Goal: Use online tool/utility: Utilize a website feature to perform a specific function

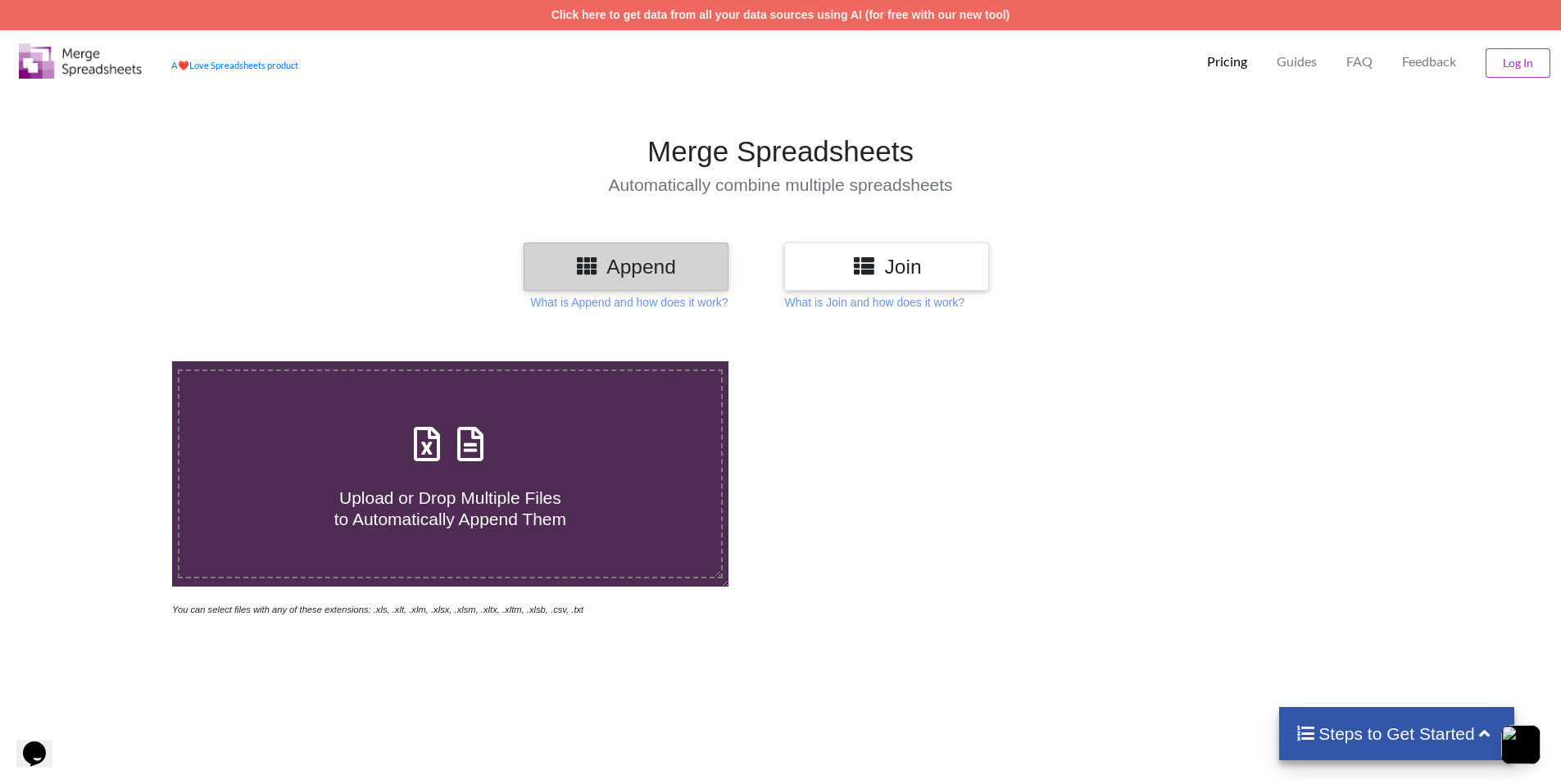
click at [481, 464] on span at bounding box center [450, 445] width 87 height 39
click at [111, 361] on input "Upload or Drop Multiple Files to Automatically Append Them" at bounding box center [111, 361] width 0 height 0
type input "C:\fakepath\objetivo 4.xlsx"
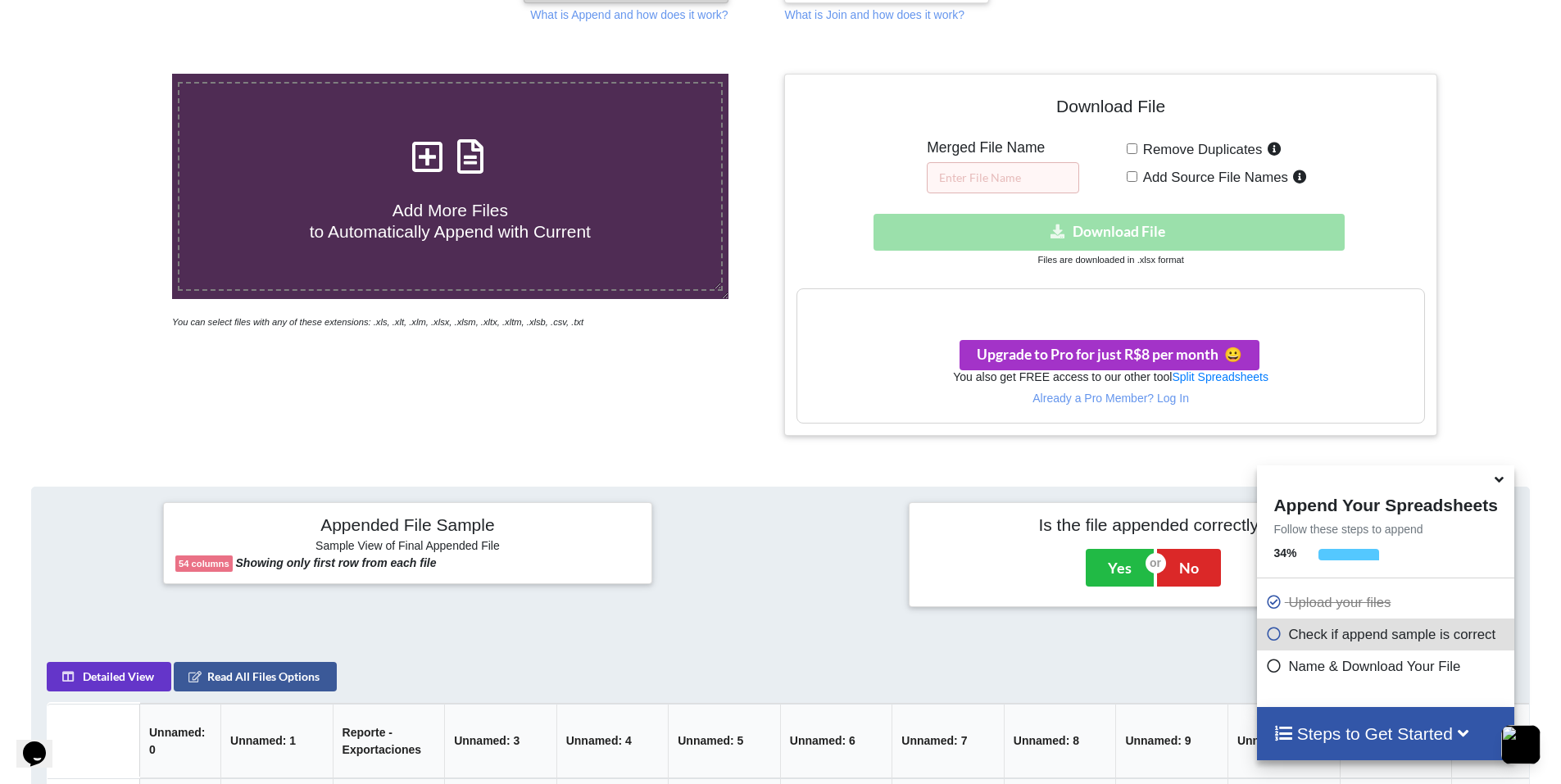
scroll to position [282, 0]
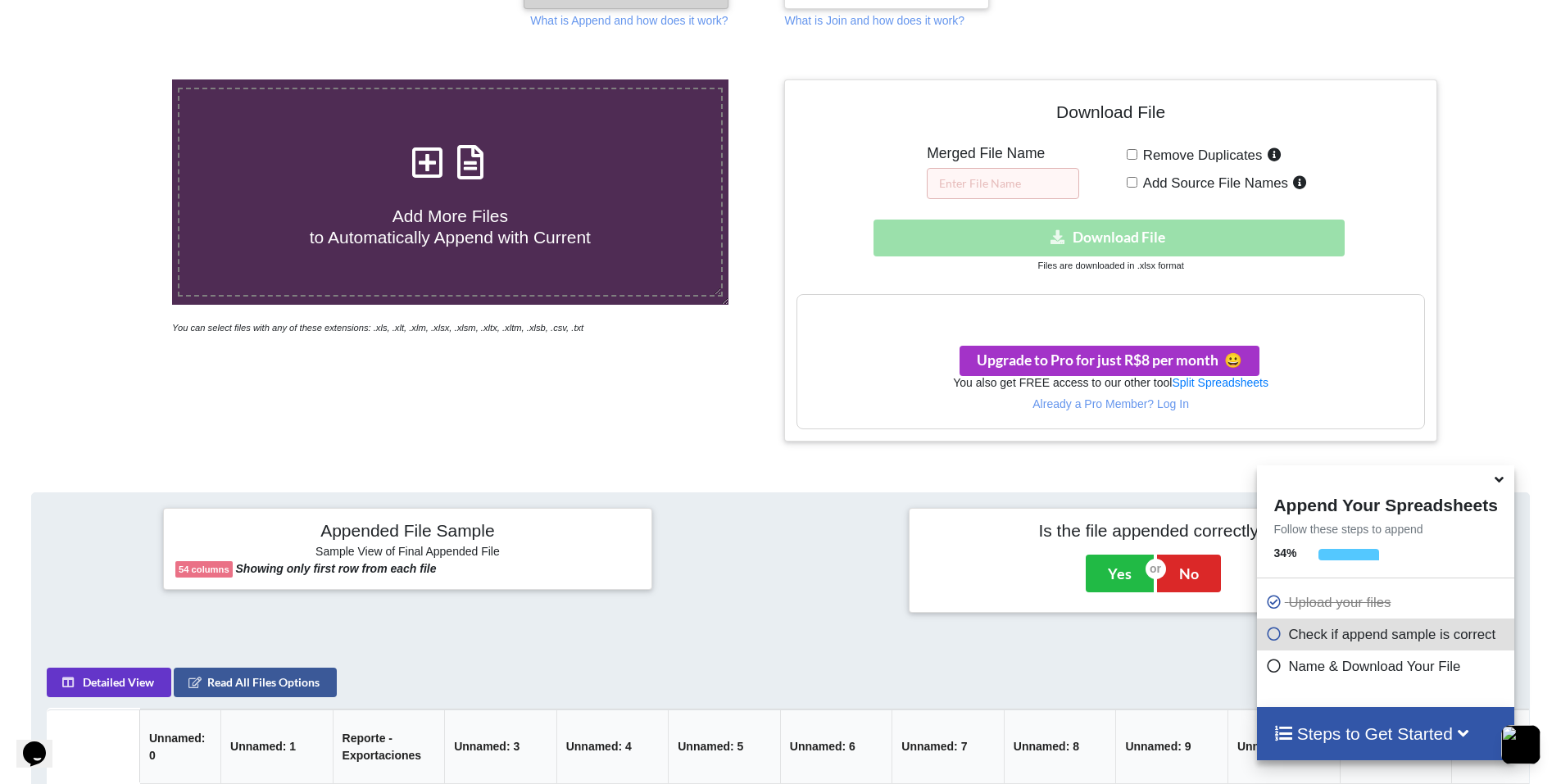
click at [1503, 484] on icon at bounding box center [1498, 476] width 17 height 15
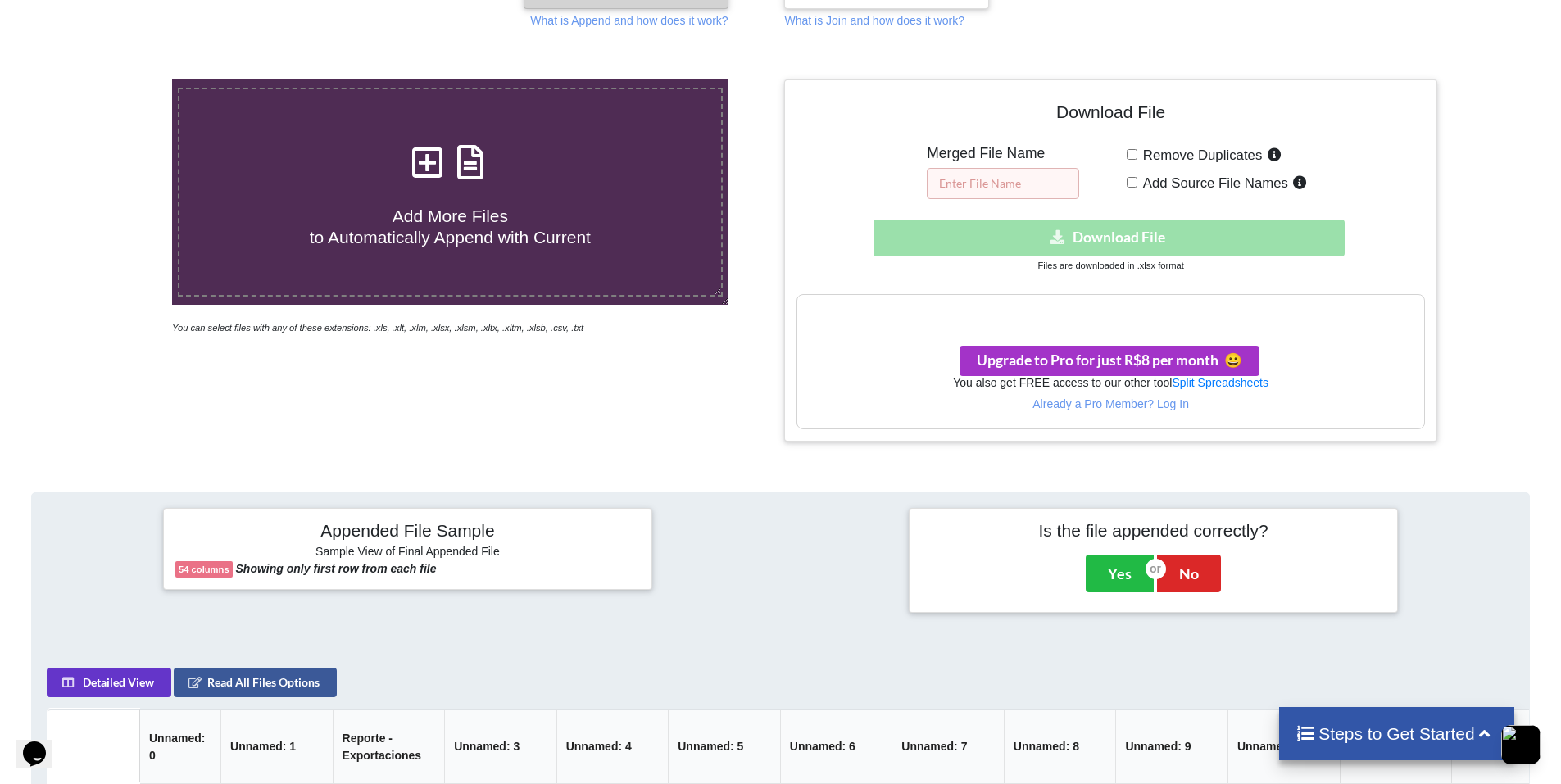
click at [985, 181] on input "text" at bounding box center [1003, 183] width 153 height 31
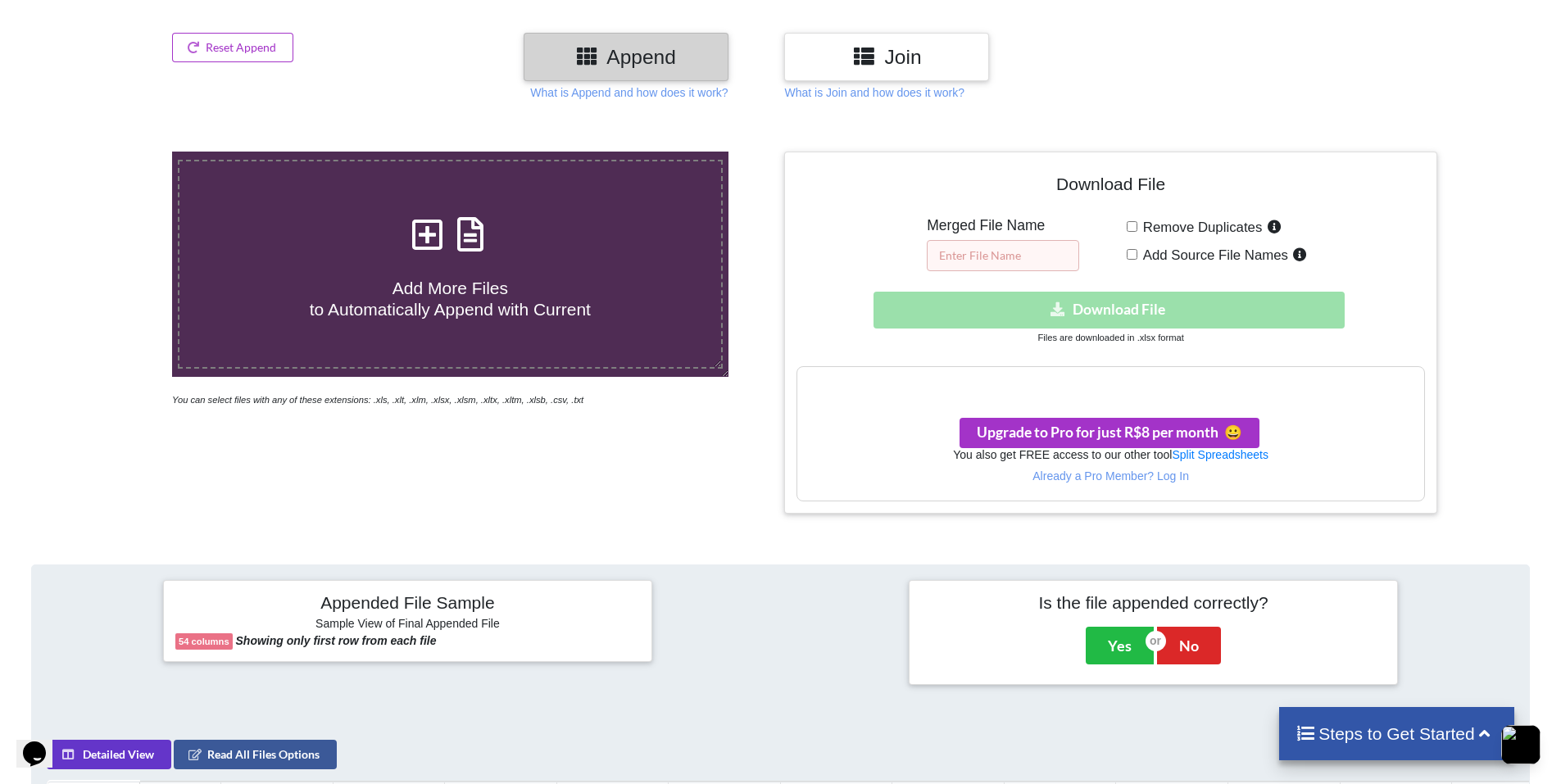
scroll to position [200, 0]
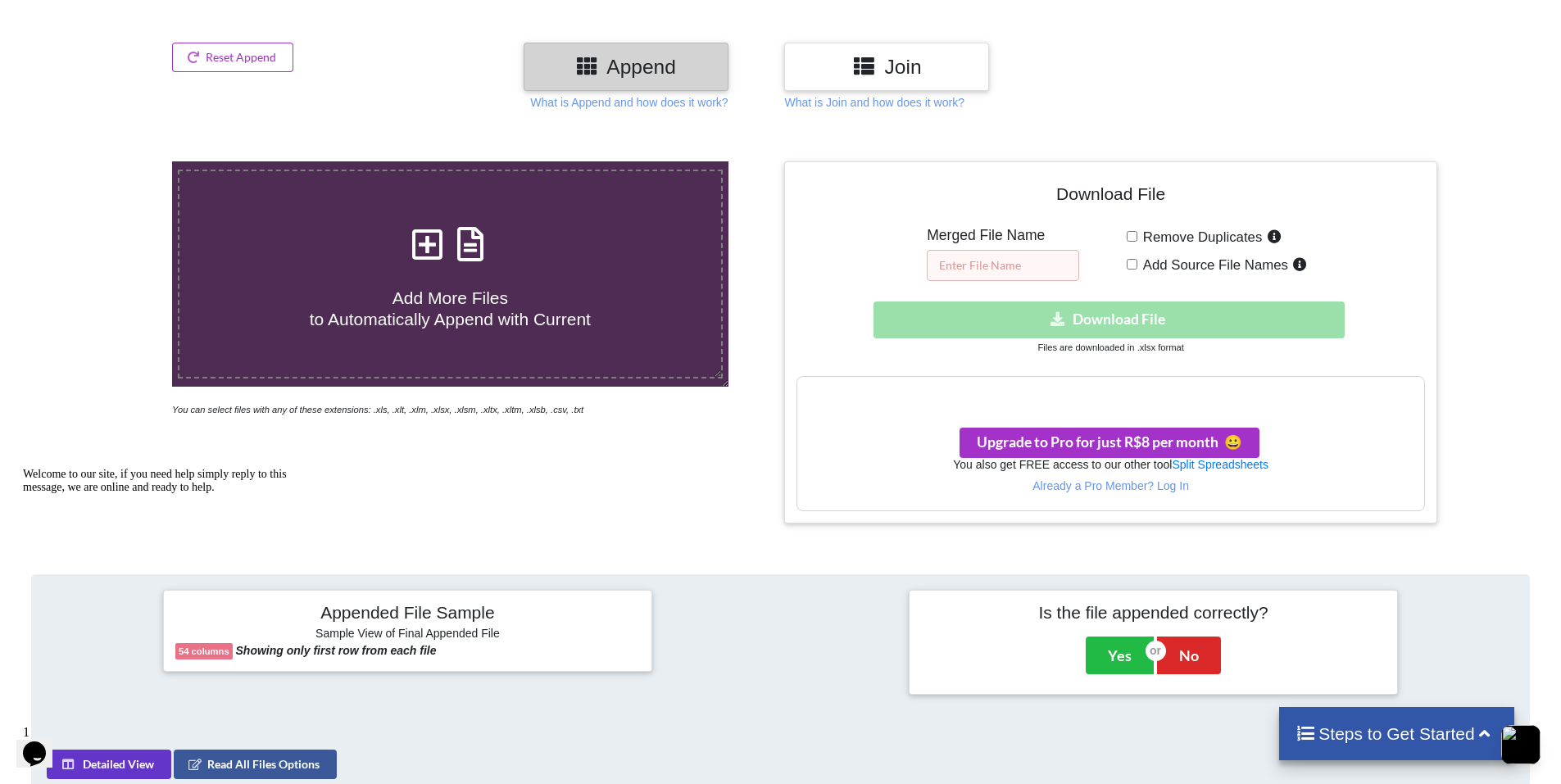
click at [1023, 255] on input "text" at bounding box center [1003, 265] width 153 height 31
paste input "MA642_Datos_5855_Grupo5"
drag, startPoint x: 1034, startPoint y: 267, endPoint x: 938, endPoint y: 259, distance: 96.3
click at [938, 259] on input "MA642_Datos_5855_Grupo4" at bounding box center [1003, 265] width 153 height 31
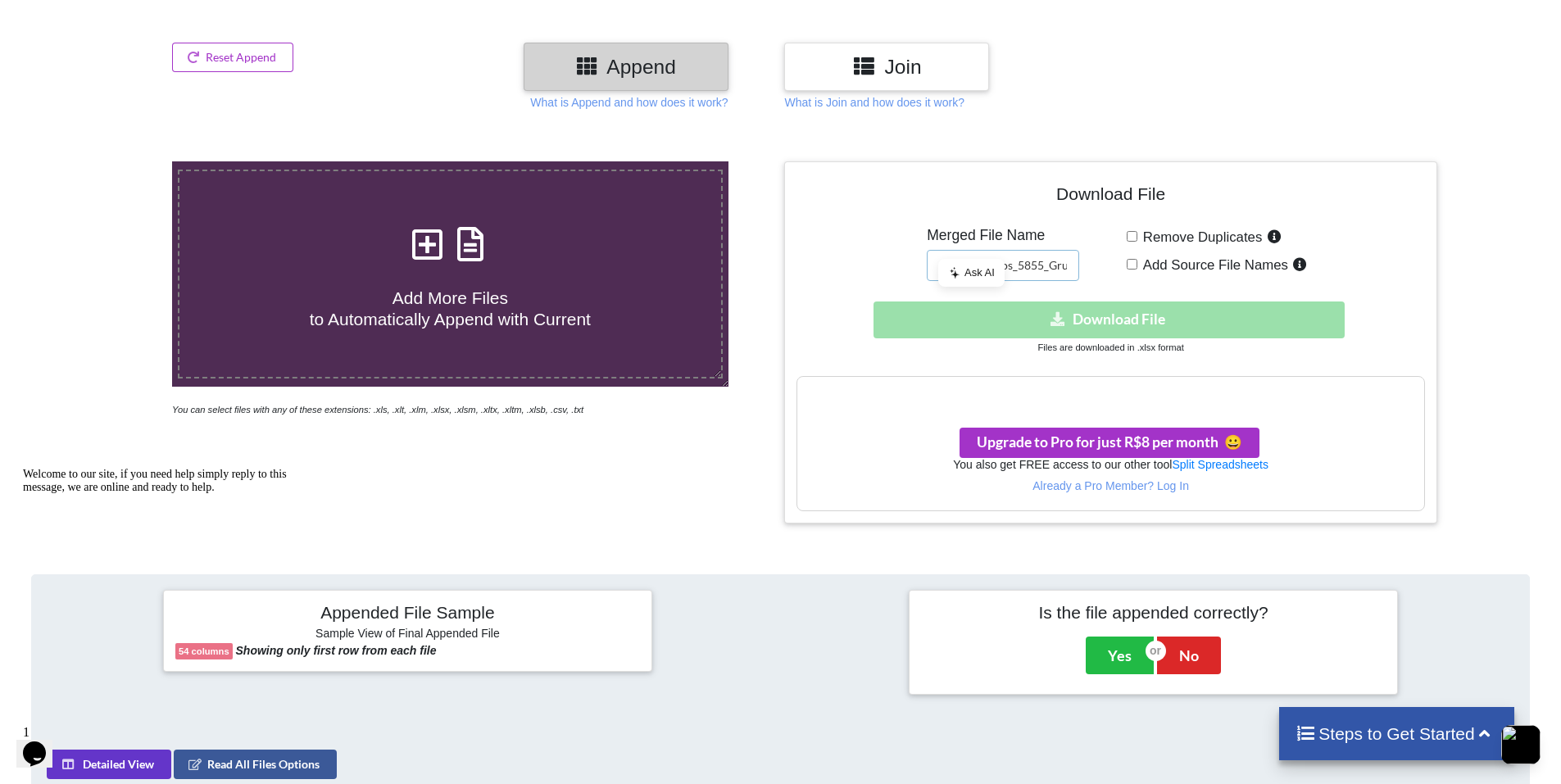
click at [1036, 268] on input "MA642_Datos_5855_Grupo4" at bounding box center [1003, 265] width 153 height 31
drag, startPoint x: 1021, startPoint y: 267, endPoint x: 1046, endPoint y: 266, distance: 25.0
click at [1046, 266] on input "MA642_Datos_5855_Grupo4" at bounding box center [1003, 265] width 153 height 31
type input "MA642_Datos_6828_Grupo4"
click at [1088, 221] on div "Download File Merged File Name MA642_Datos_6828_Grupo4 Remove Duplicates Add So…" at bounding box center [1110, 342] width 627 height 336
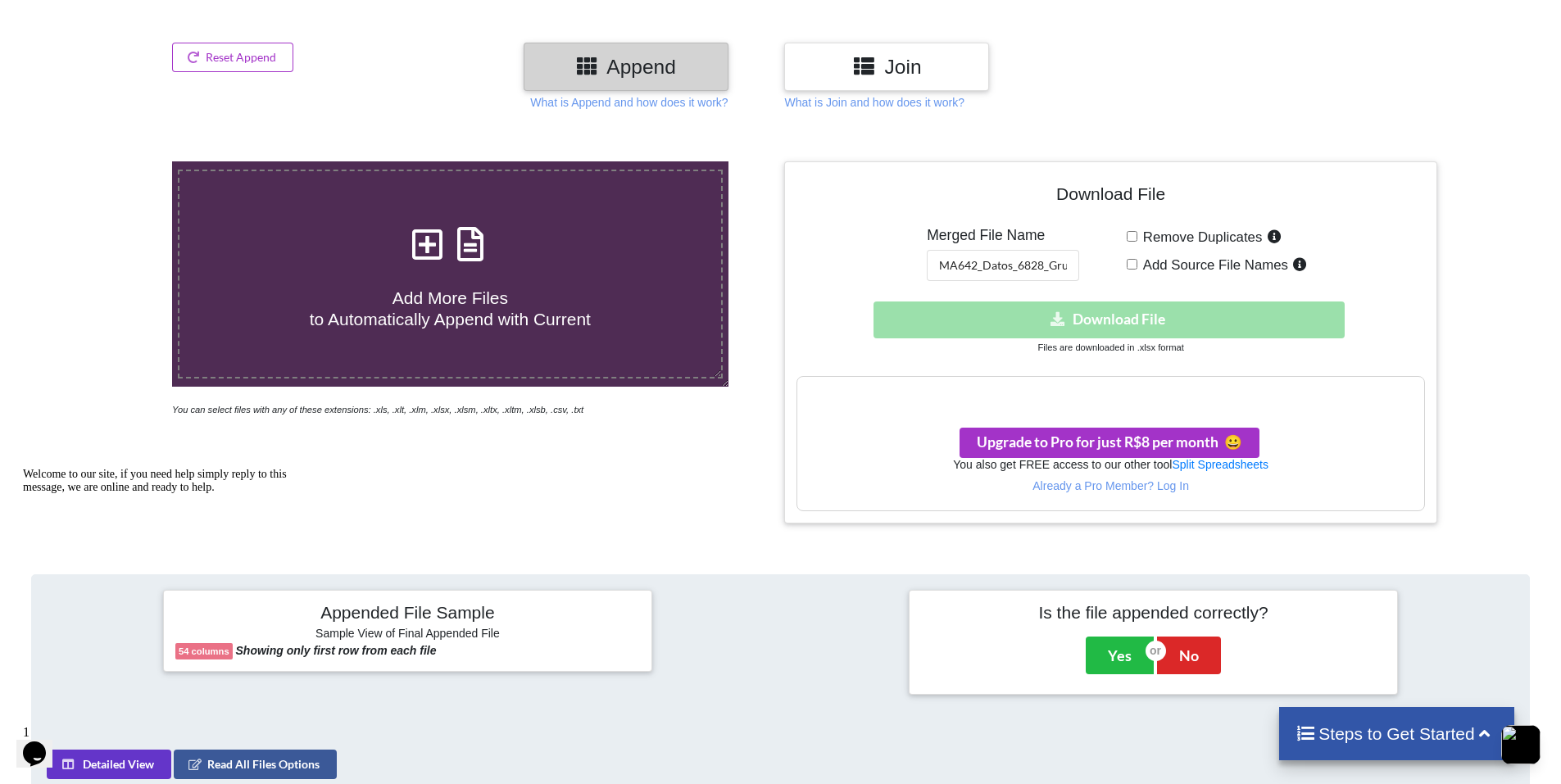
click at [1137, 237] on label "Remove Duplicates" at bounding box center [1211, 237] width 148 height 21
click at [1136, 237] on input "Remove Duplicates" at bounding box center [1132, 237] width 11 height 11
checkbox input "true"
click at [1136, 265] on input "Add Source File Names" at bounding box center [1132, 264] width 11 height 11
click at [1136, 260] on input "Add Source File Names" at bounding box center [1132, 264] width 11 height 11
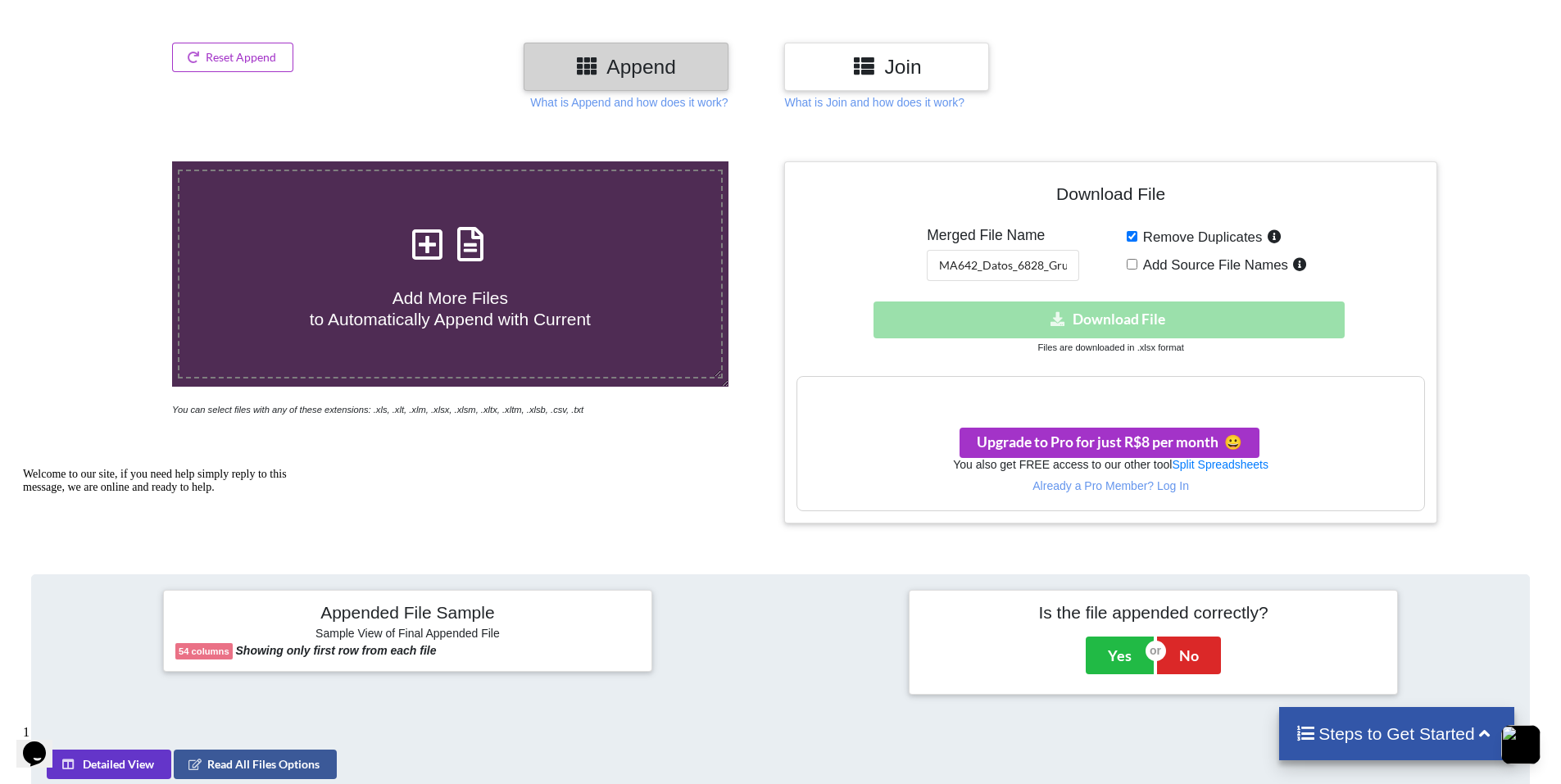
checkbox input "false"
click at [1133, 238] on input "Remove Duplicates" at bounding box center [1132, 237] width 11 height 11
checkbox input "false"
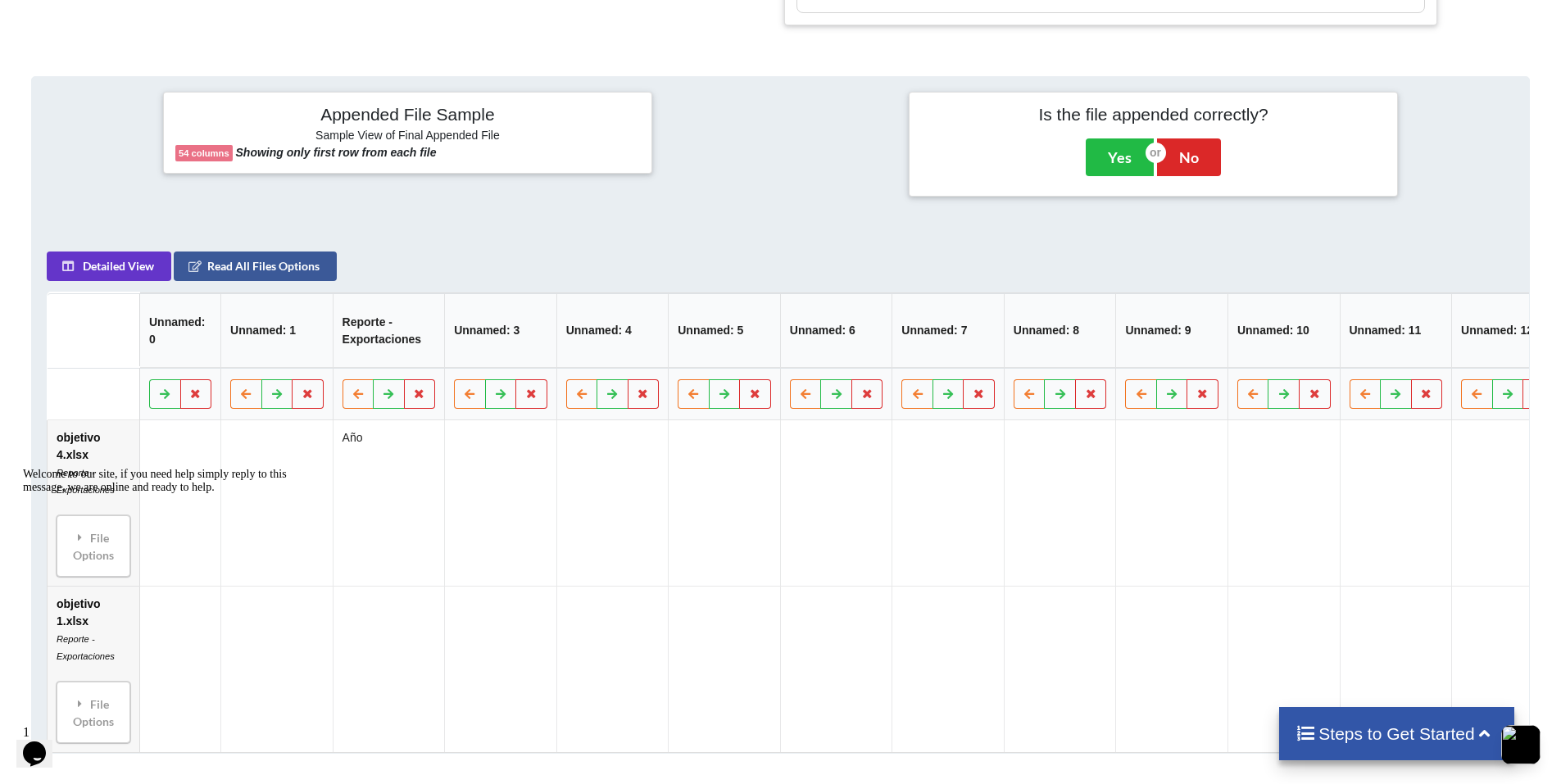
scroll to position [855, 0]
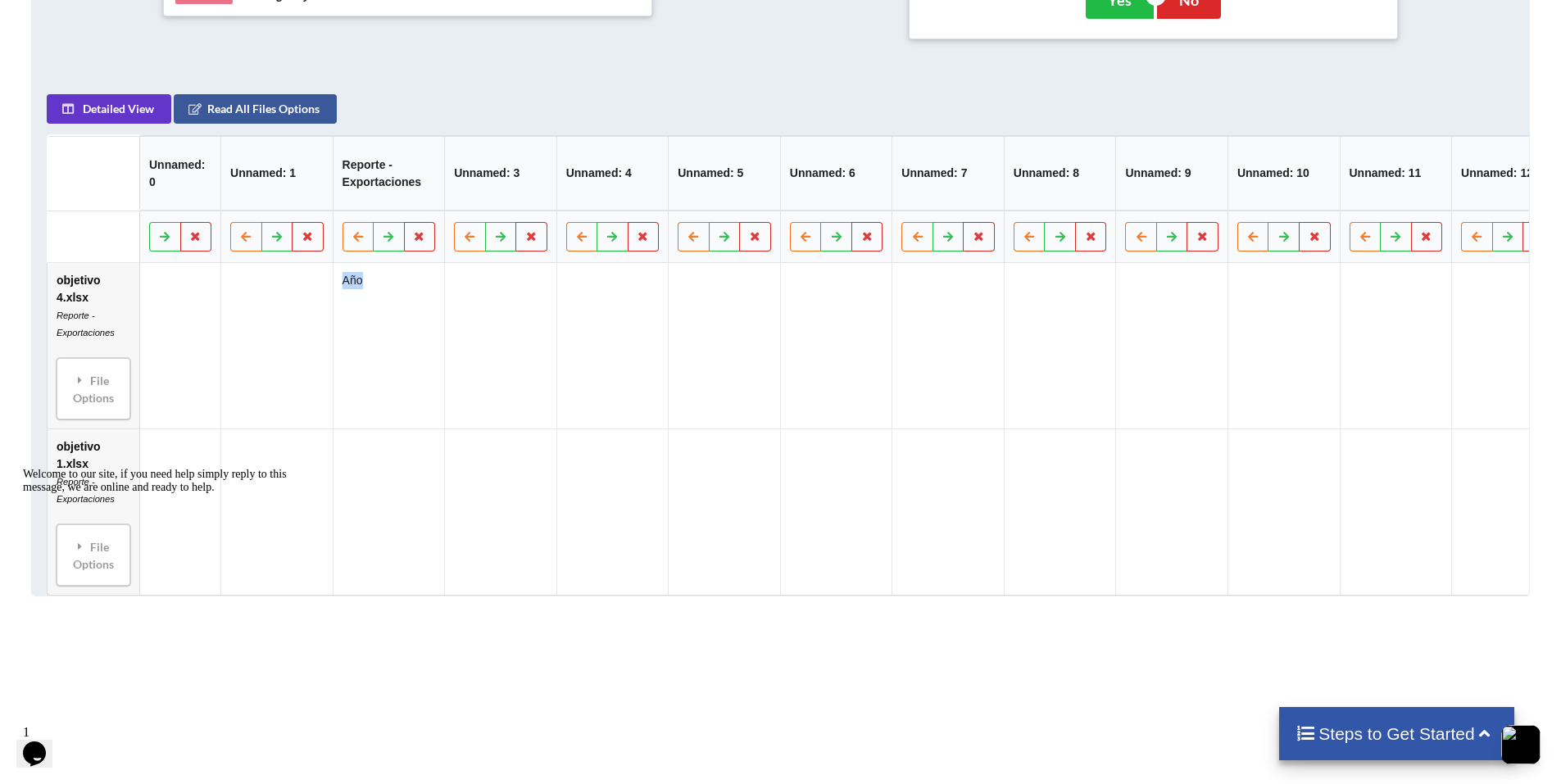
drag, startPoint x: 332, startPoint y: 398, endPoint x: 389, endPoint y: 398, distance: 57.0
click at [257, 432] on td at bounding box center [277, 511] width 112 height 166
drag, startPoint x: 116, startPoint y: 482, endPoint x: 138, endPoint y: 769, distance: 287.8
click at [121, 461] on html "Welcome to our site, if you need help simply reply to this message, we are onli…" at bounding box center [164, 585] width 295 height 249
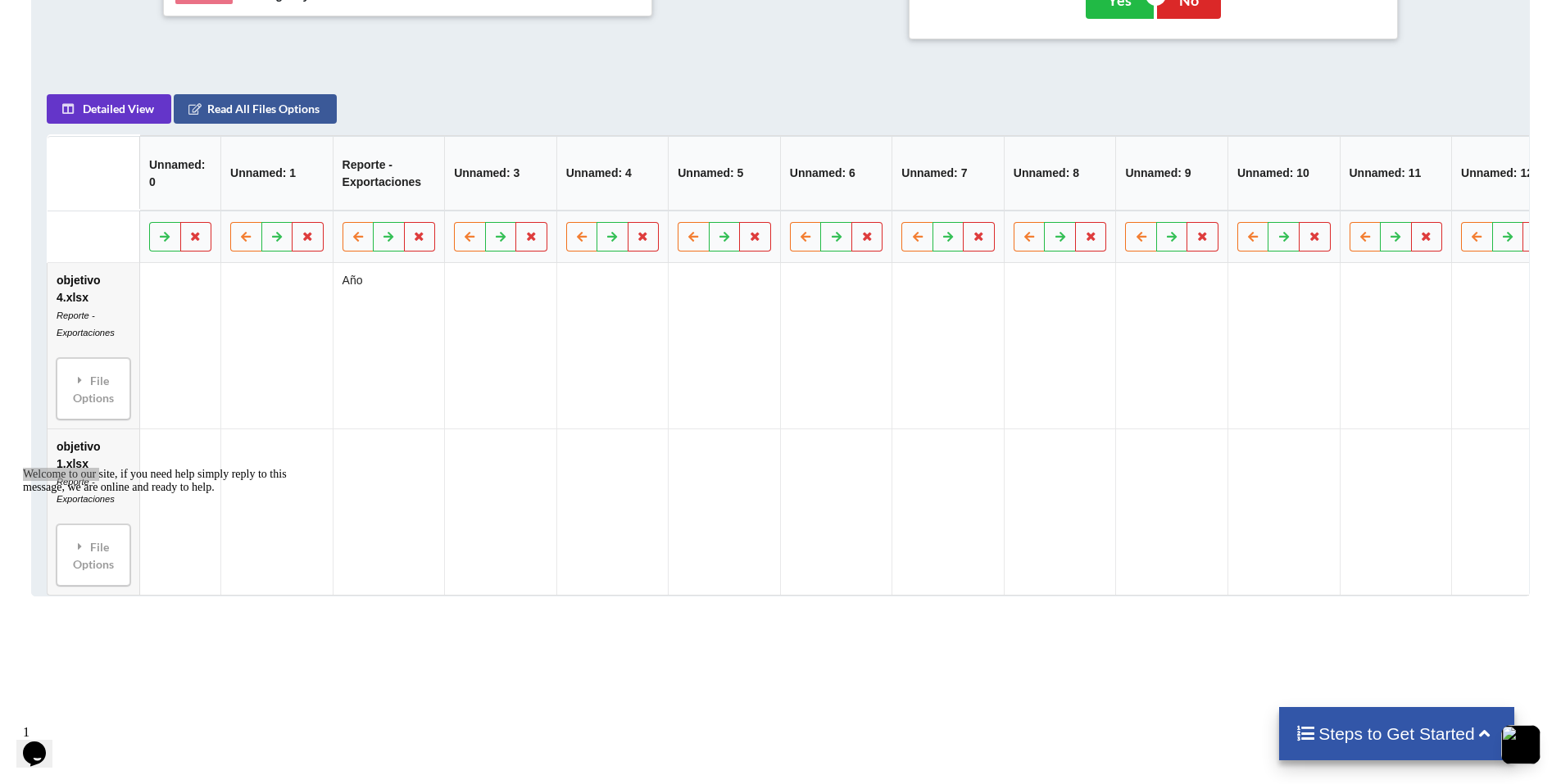
click at [121, 308] on td "objetivo 4.xlsx Reporte - Exportaciones File Options Import Other Sheets File O…" at bounding box center [94, 345] width 92 height 165
click at [254, 124] on button "Read All Files Options" at bounding box center [255, 109] width 163 height 29
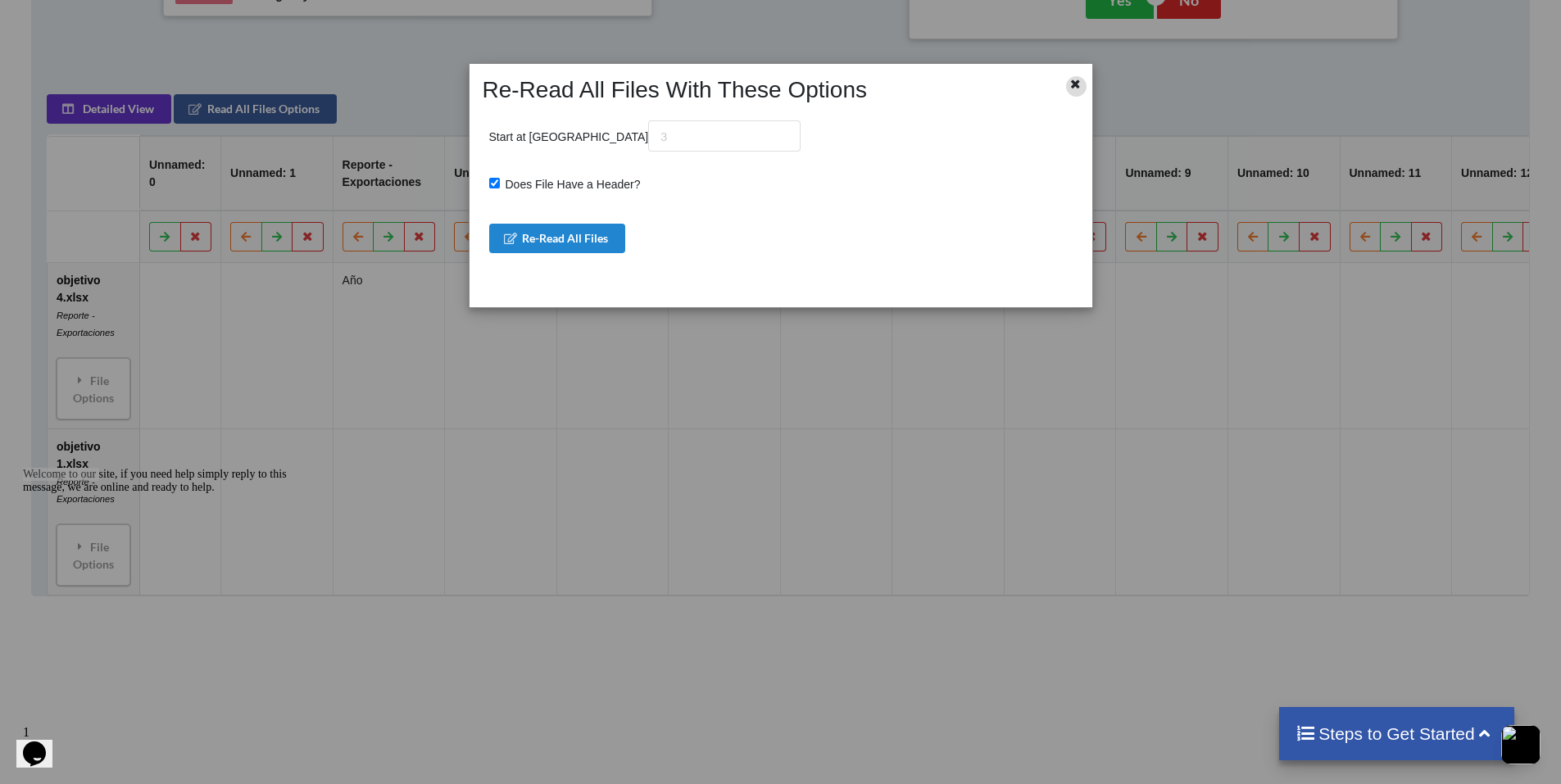
click at [1080, 87] on icon at bounding box center [1076, 81] width 14 height 11
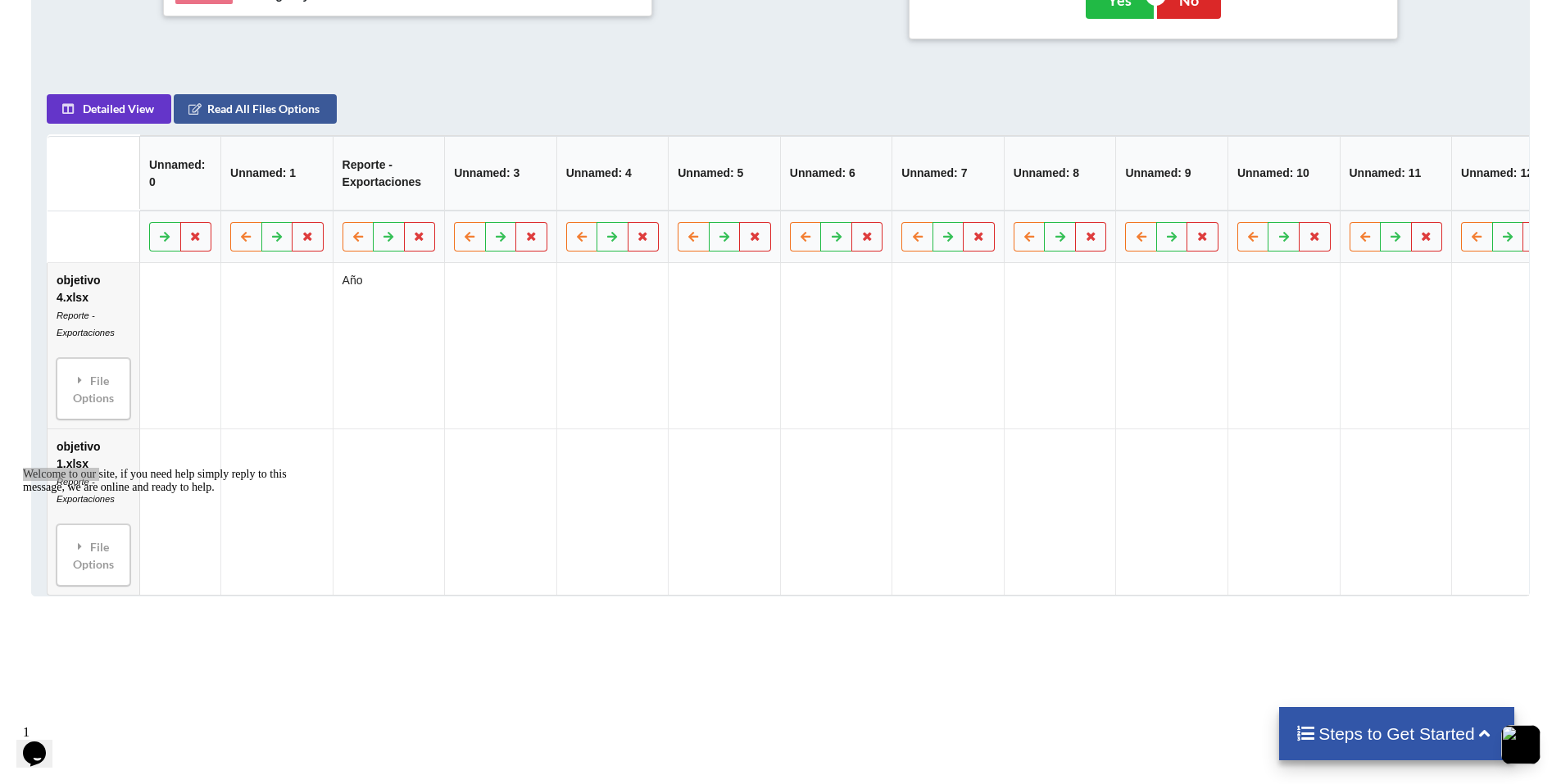
drag, startPoint x: 861, startPoint y: 358, endPoint x: 641, endPoint y: 336, distance: 221.1
drag, startPoint x: 1034, startPoint y: 378, endPoint x: 627, endPoint y: 329, distance: 409.9
drag, startPoint x: 637, startPoint y: 167, endPoint x: 503, endPoint y: 168, distance: 134.0
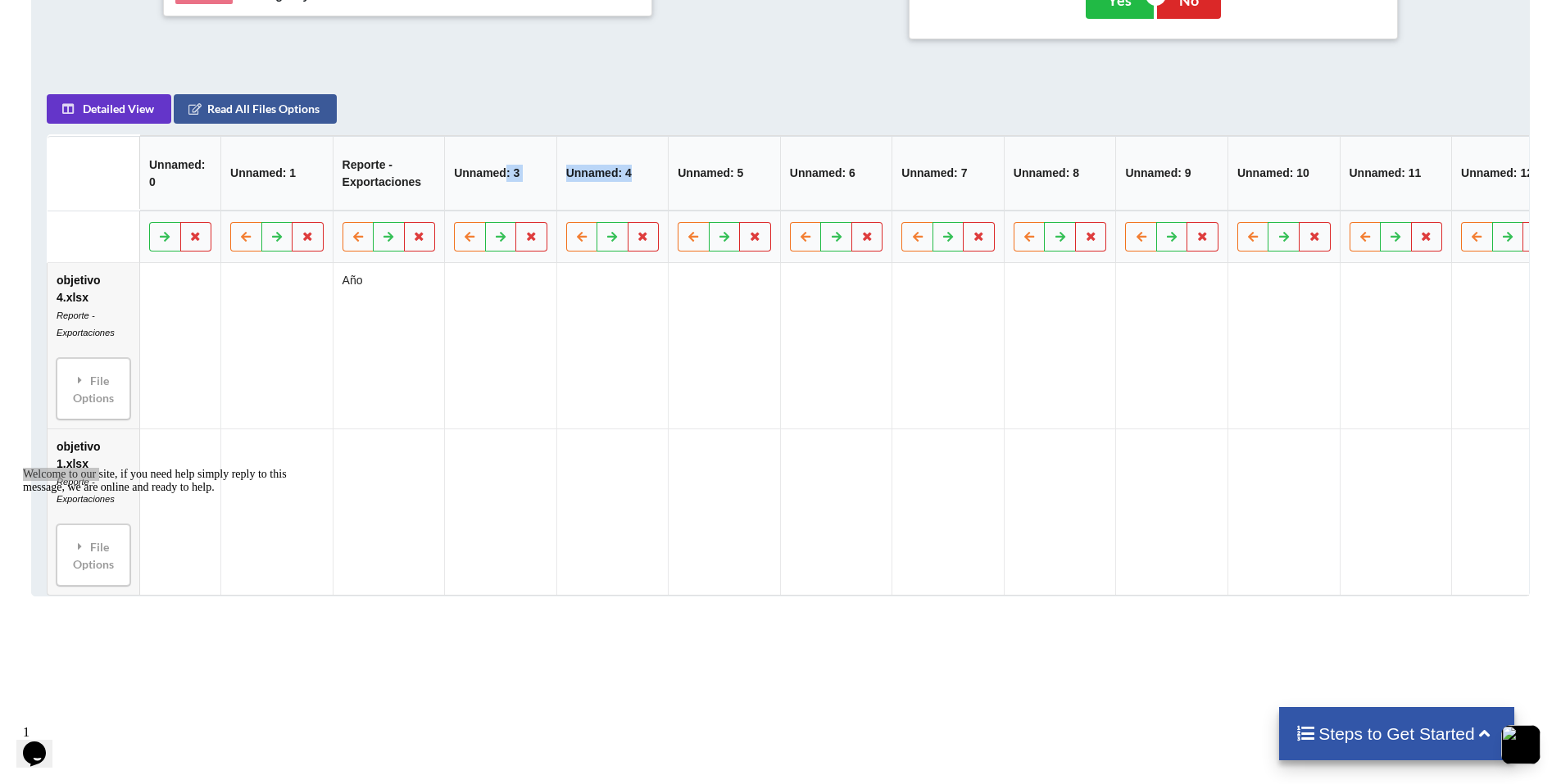
click at [432, 187] on th "Reporte - Exportaciones" at bounding box center [389, 173] width 112 height 74
click at [619, 141] on div "Detailed View Read All Files Options Unnamed: 0 Unnamed: 1 Reporte - Exportacio…" at bounding box center [780, 345] width 1466 height 501
